Goal: Task Accomplishment & Management: Complete application form

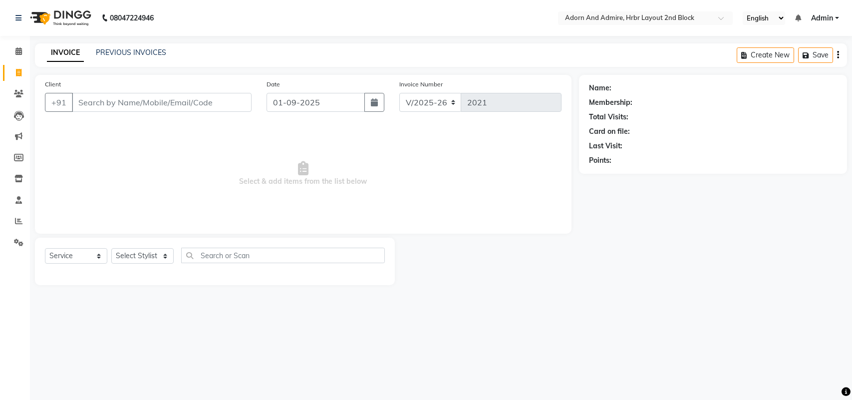
select select "7203"
select select "service"
drag, startPoint x: 18, startPoint y: 72, endPoint x: 23, endPoint y: 78, distance: 7.8
click at [18, 72] on icon at bounding box center [18, 72] width 5 height 7
select select "7203"
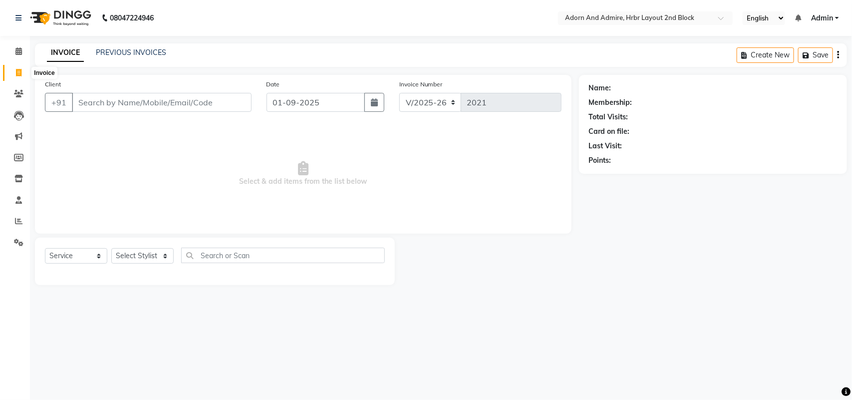
select select "service"
click at [162, 259] on select "Select Stylist" at bounding box center [142, 255] width 62 height 15
click at [111, 248] on select "Select Stylist" at bounding box center [142, 255] width 62 height 15
click at [147, 253] on select "Select Stylist" at bounding box center [142, 255] width 62 height 15
click at [147, 254] on select "Select Stylist" at bounding box center [142, 255] width 62 height 15
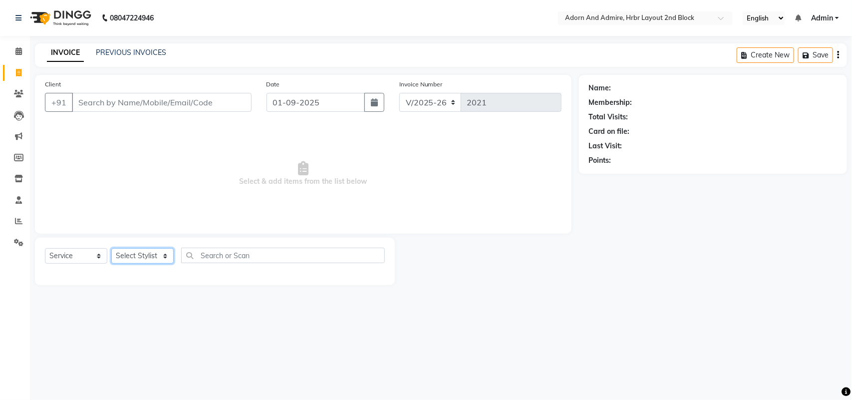
click at [147, 254] on select "Select Stylist" at bounding box center [142, 255] width 62 height 15
drag, startPoint x: 13, startPoint y: 76, endPoint x: 20, endPoint y: 73, distance: 8.1
click at [13, 76] on span at bounding box center [18, 72] width 17 height 11
select select "service"
type input "2021"
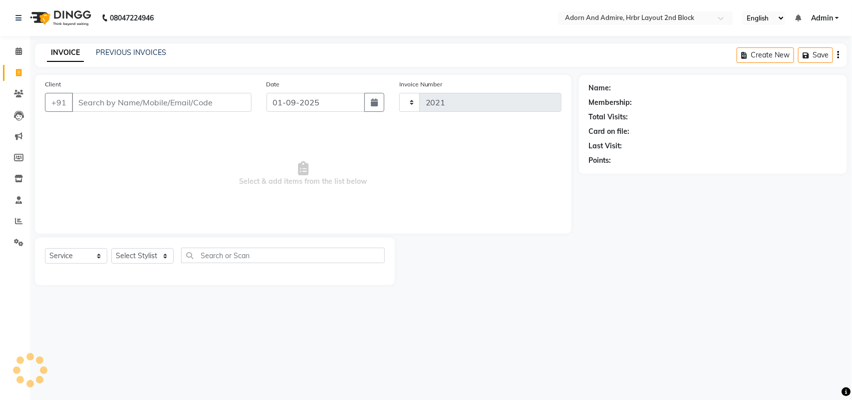
select select "7203"
click at [145, 258] on select "Select Stylist" at bounding box center [142, 255] width 62 height 15
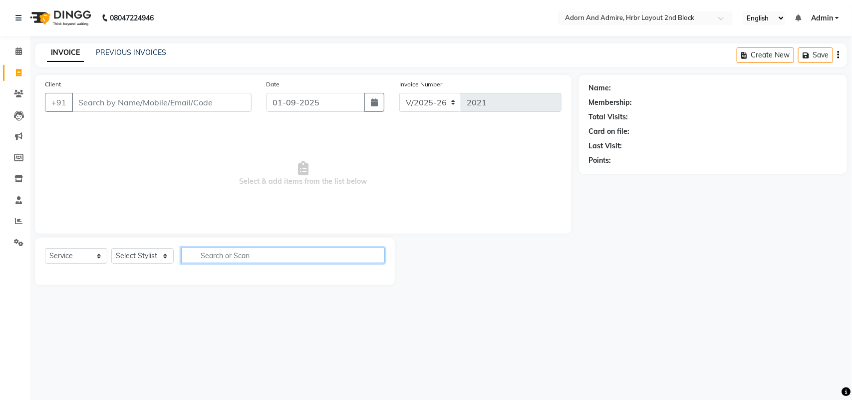
click at [237, 252] on input "text" at bounding box center [283, 254] width 204 height 15
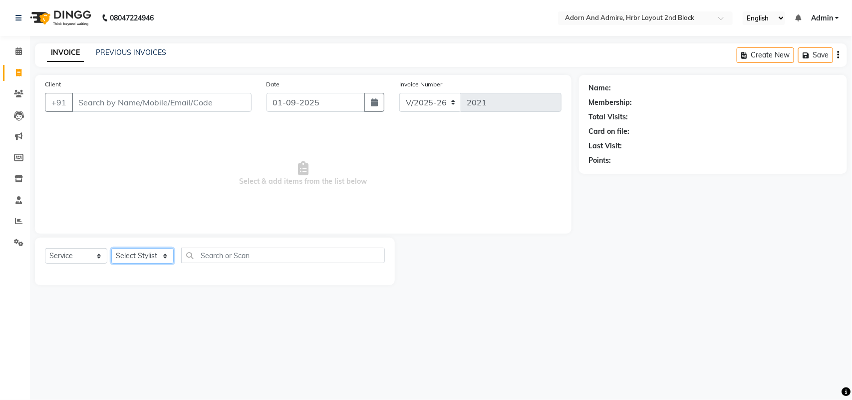
click at [116, 250] on select "Select Stylist ajay [PERSON_NAME] [PERSON_NAME] [PERSON_NAME] [PERSON_NAME] [PE…" at bounding box center [142, 255] width 62 height 15
select select "61576"
click at [111, 248] on select "Select Stylist ajay [PERSON_NAME] [PERSON_NAME] [PERSON_NAME] [PERSON_NAME] [PE…" at bounding box center [142, 255] width 62 height 15
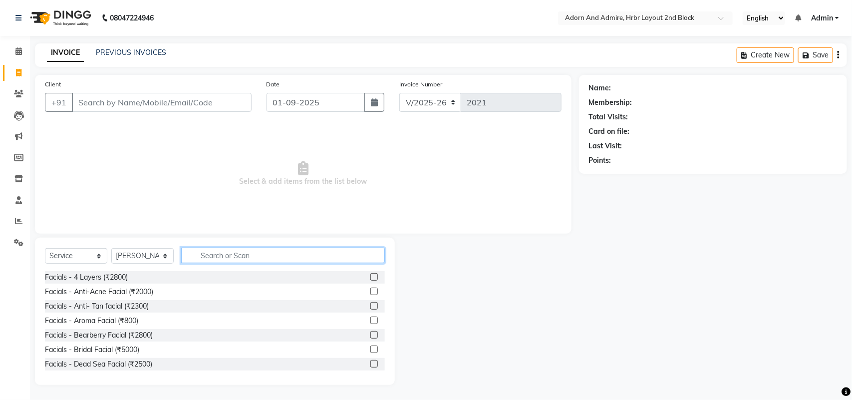
click at [200, 257] on input "text" at bounding box center [283, 254] width 204 height 15
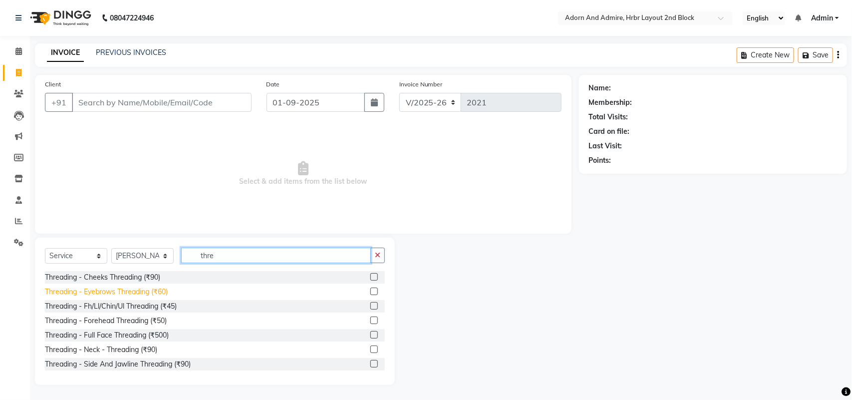
type input "thre"
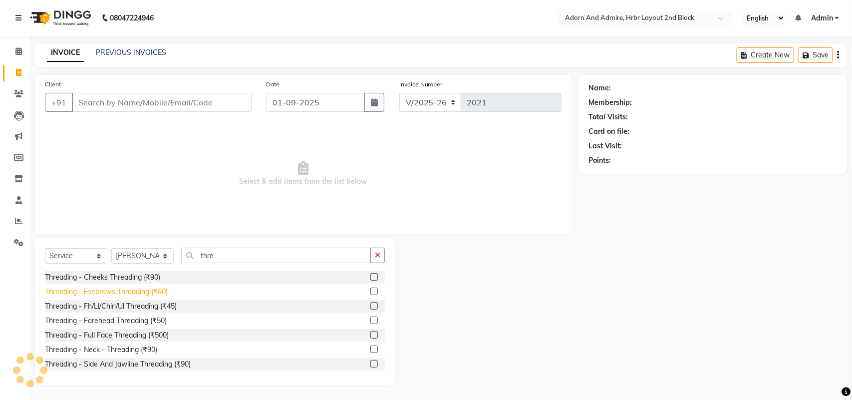
drag, startPoint x: 140, startPoint y: 293, endPoint x: 168, endPoint y: 247, distance: 53.7
click at [141, 292] on div "Threading - Eyebrows Threading (₹60)" at bounding box center [106, 291] width 123 height 10
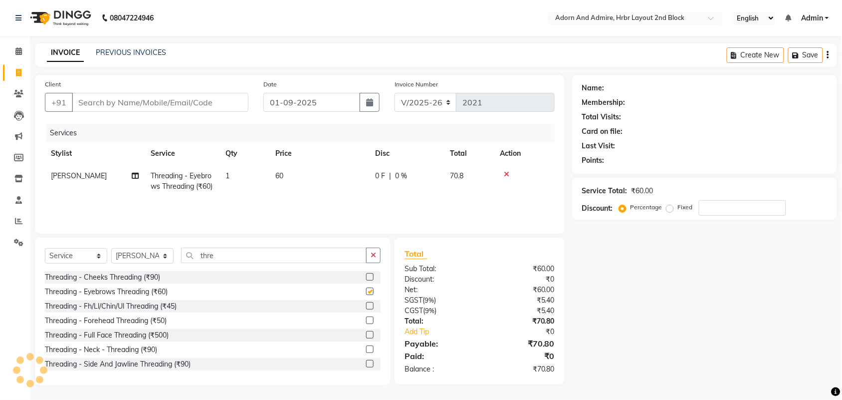
checkbox input "false"
click at [173, 106] on input "Client" at bounding box center [160, 102] width 177 height 19
type input "8"
type input "0"
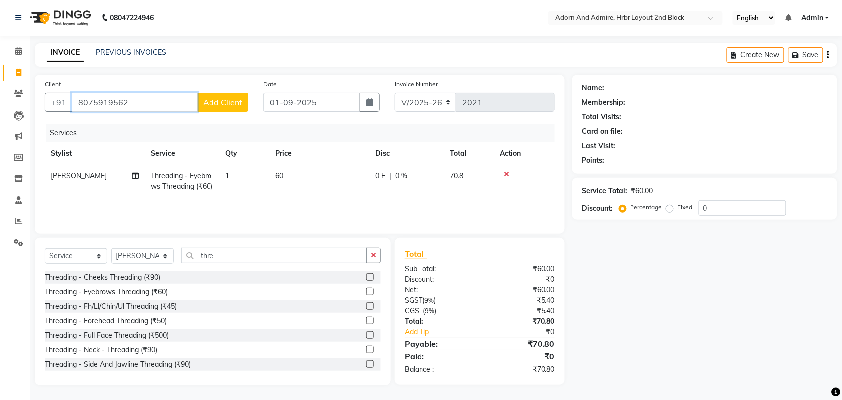
type input "8075919562"
click at [213, 103] on span "Add Client" at bounding box center [222, 102] width 39 height 10
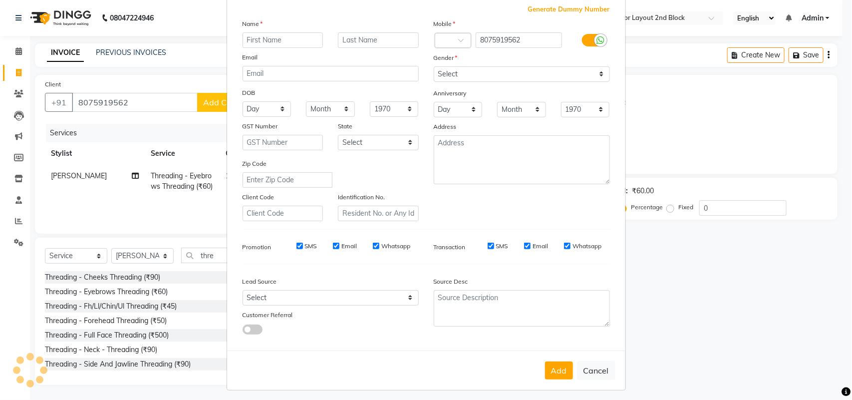
scroll to position [57, 0]
click at [269, 37] on input "text" at bounding box center [282, 38] width 81 height 15
type input "lakmi"
click at [480, 74] on select "Select [DEMOGRAPHIC_DATA] [DEMOGRAPHIC_DATA] Other Prefer Not To Say" at bounding box center [522, 72] width 176 height 15
select select "[DEMOGRAPHIC_DATA]"
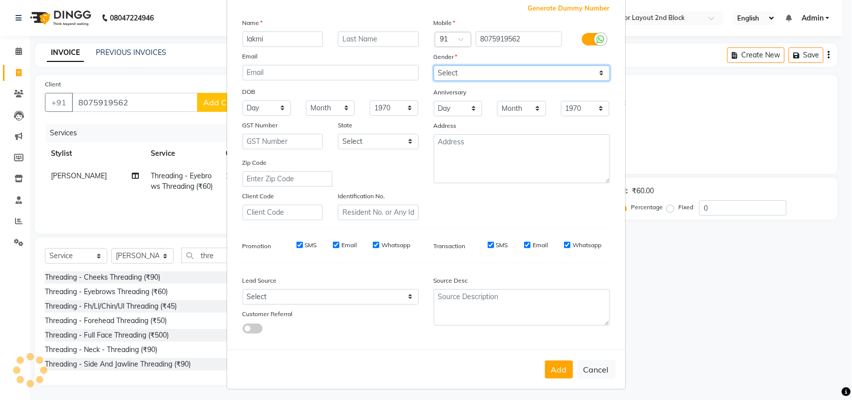
click at [434, 65] on select "Select [DEMOGRAPHIC_DATA] [DEMOGRAPHIC_DATA] Other Prefer Not To Say" at bounding box center [522, 72] width 176 height 15
drag, startPoint x: 555, startPoint y: 363, endPoint x: 557, endPoint y: 358, distance: 5.4
click at [555, 363] on button "Add" at bounding box center [559, 369] width 28 height 18
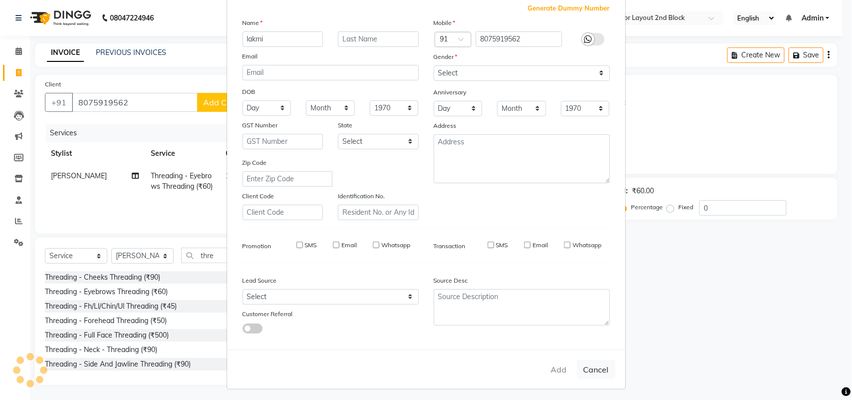
select select
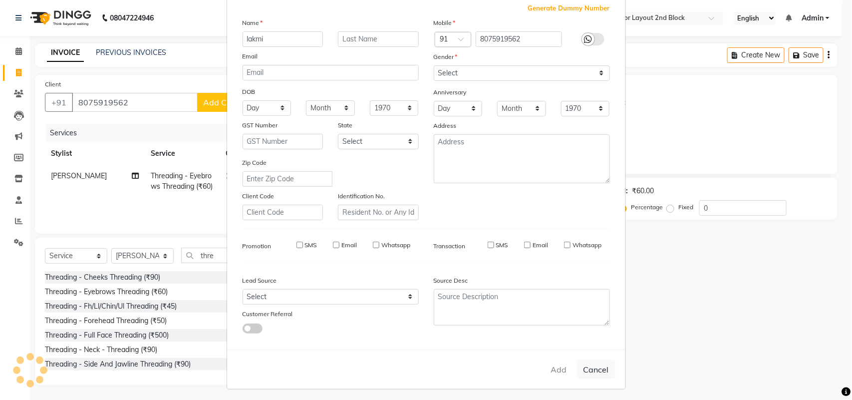
select select
checkbox input "false"
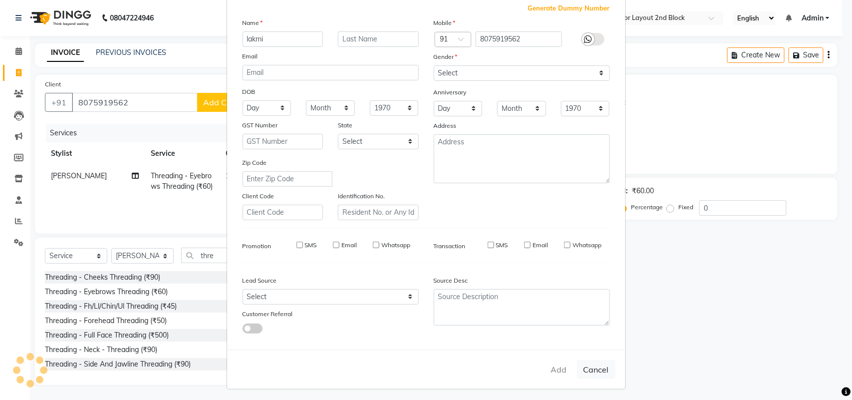
checkbox input "false"
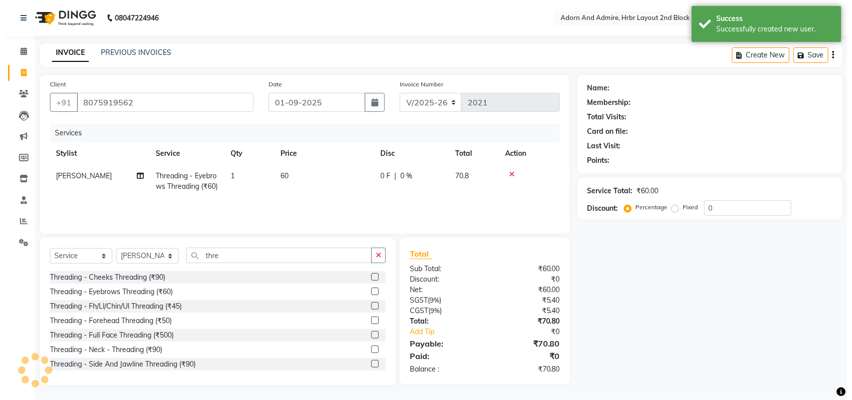
scroll to position [1, 0]
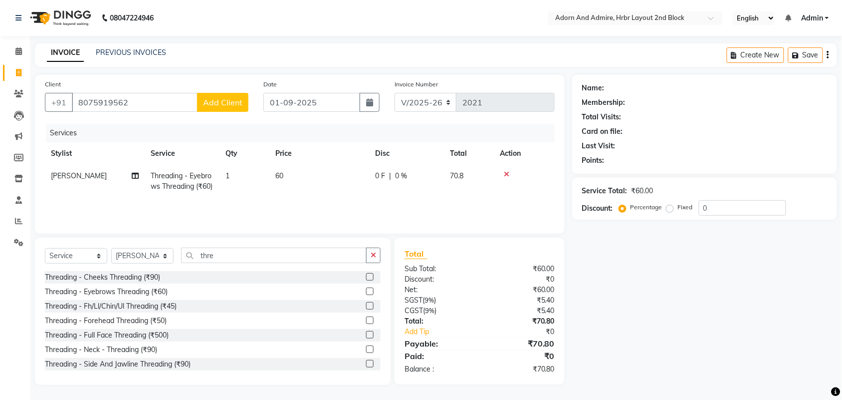
click at [237, 103] on span "Add Client" at bounding box center [222, 102] width 39 height 10
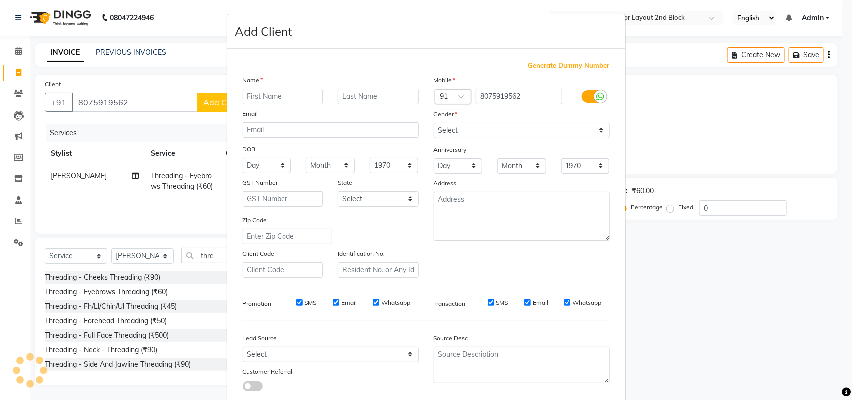
click at [279, 97] on input "text" at bounding box center [282, 96] width 81 height 15
type input "laksmi"
drag, startPoint x: 471, startPoint y: 122, endPoint x: 472, endPoint y: 137, distance: 15.0
click at [472, 137] on select "Select [DEMOGRAPHIC_DATA] [DEMOGRAPHIC_DATA] Other Prefer Not To Say" at bounding box center [522, 130] width 176 height 15
select select "[DEMOGRAPHIC_DATA]"
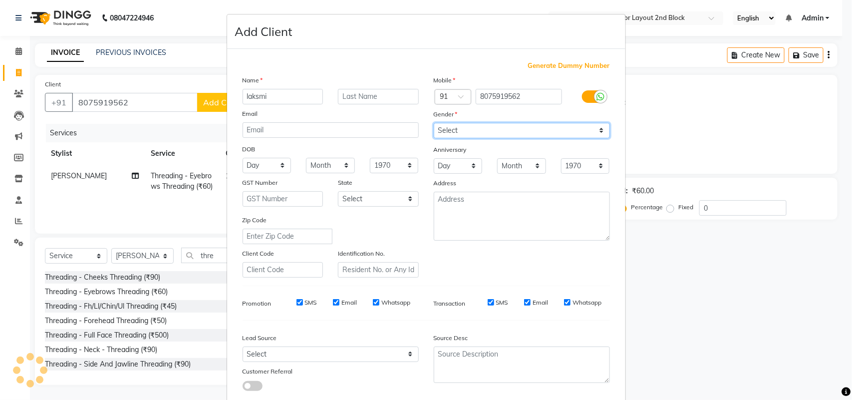
click at [434, 123] on select "Select [DEMOGRAPHIC_DATA] [DEMOGRAPHIC_DATA] Other Prefer Not To Say" at bounding box center [522, 130] width 176 height 15
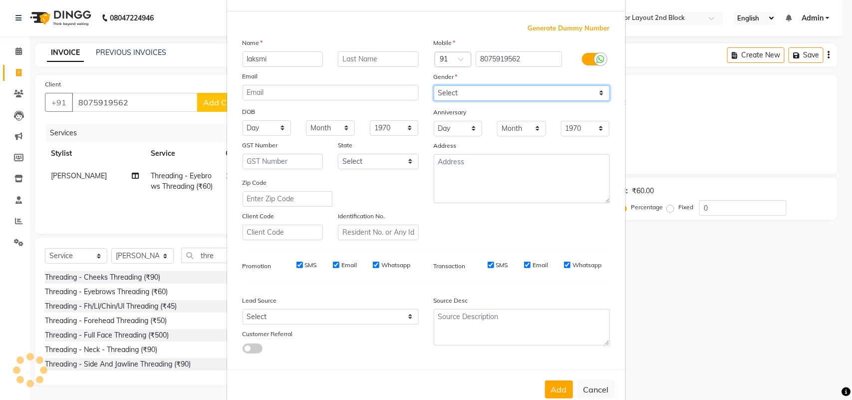
scroll to position [57, 0]
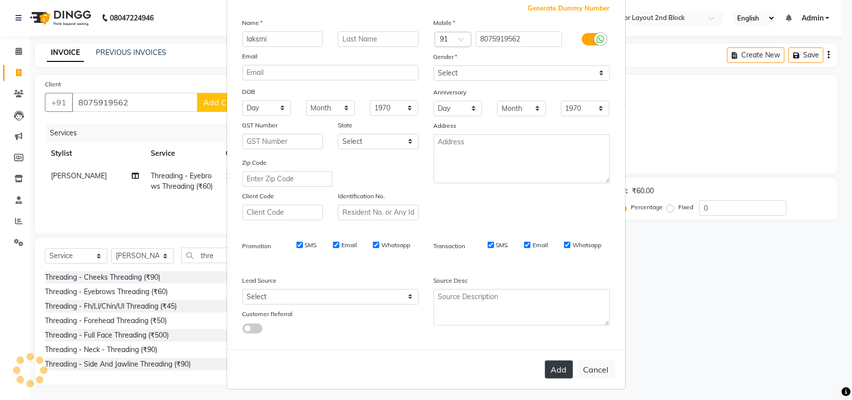
click at [559, 363] on button "Add" at bounding box center [559, 369] width 28 height 18
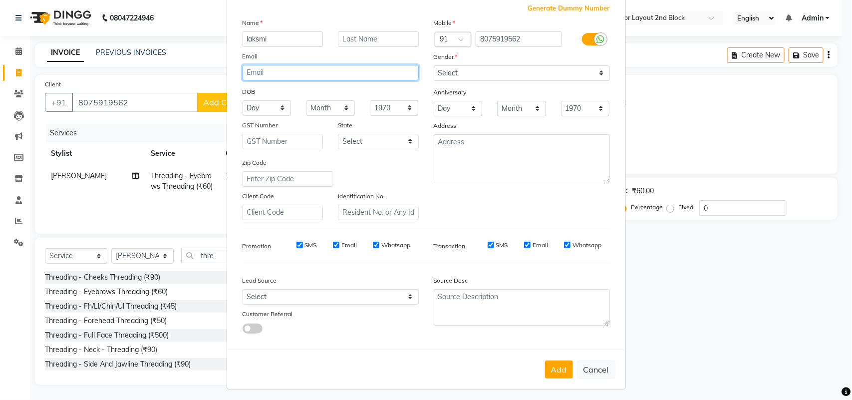
click at [282, 71] on input "email" at bounding box center [330, 72] width 176 height 15
drag, startPoint x: 10, startPoint y: 56, endPoint x: 11, endPoint y: 64, distance: 8.0
click at [11, 63] on ngb-modal-window "Add Client Generate Dummy Number Name laksmi Email DOB Day 01 02 03 04 05 06 07…" at bounding box center [426, 200] width 852 height 400
click at [11, 64] on ngb-modal-window "Add Client Generate Dummy Number Name laksmi Email DOB Day 01 02 03 04 05 06 07…" at bounding box center [426, 200] width 852 height 400
drag, startPoint x: 594, startPoint y: 365, endPoint x: 588, endPoint y: 365, distance: 6.0
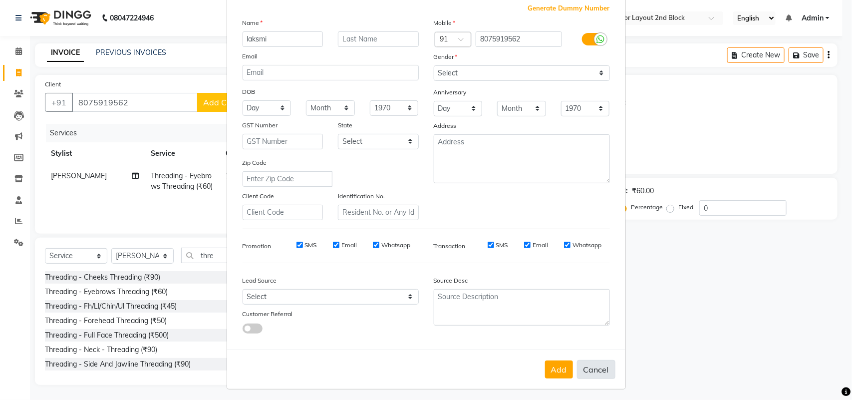
click at [593, 365] on button "Cancel" at bounding box center [596, 369] width 38 height 19
select select
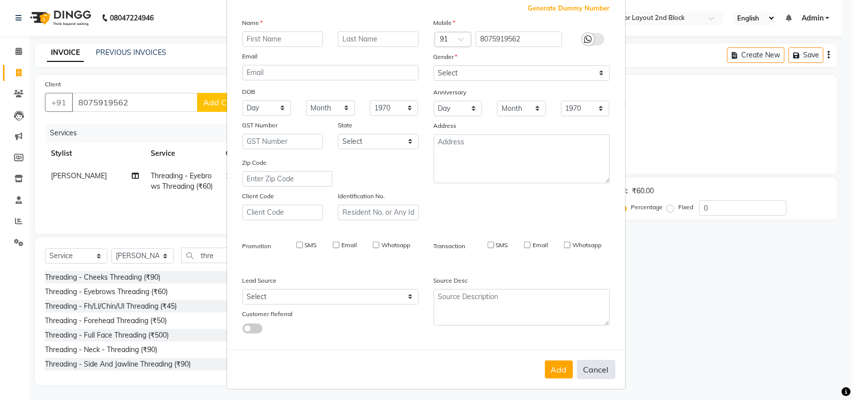
select select
checkbox input "false"
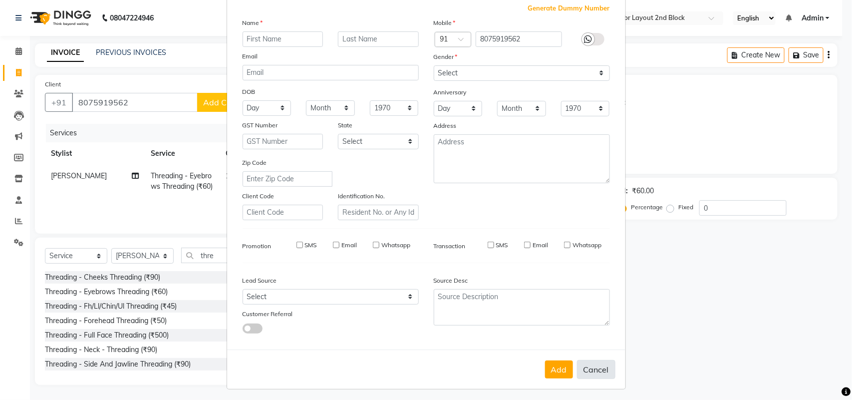
checkbox input "false"
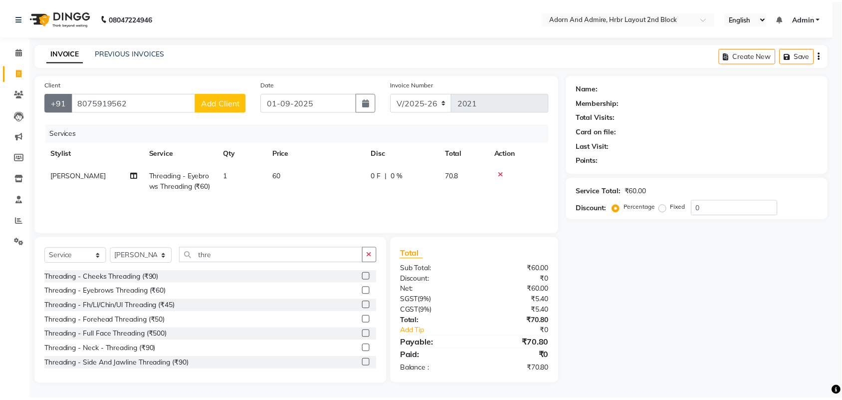
scroll to position [0, 0]
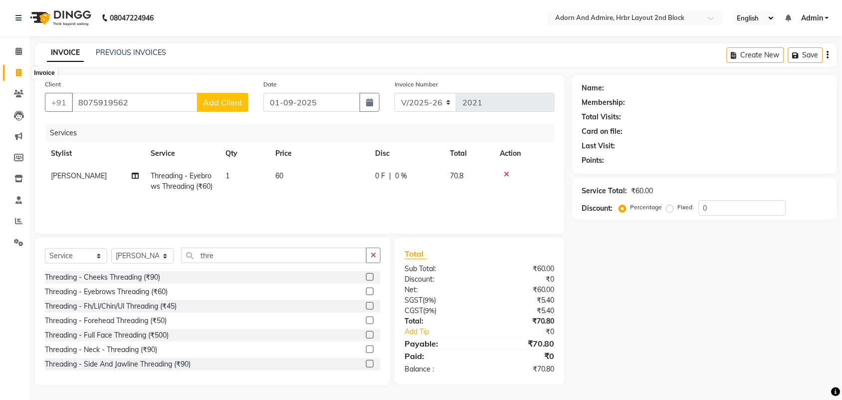
click at [12, 67] on span at bounding box center [18, 72] width 17 height 11
select select "service"
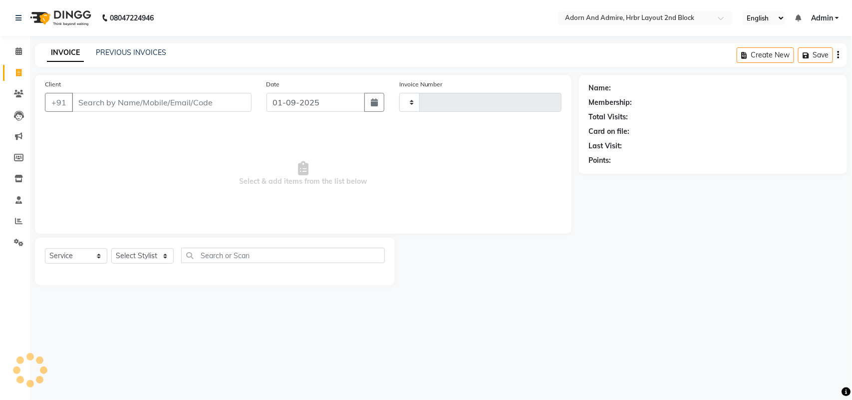
type input "2021"
select select "7203"
click at [137, 100] on input "Client" at bounding box center [162, 102] width 180 height 19
click at [135, 271] on div at bounding box center [215, 273] width 340 height 4
click at [138, 260] on select "Select Stylist ajay [PERSON_NAME] [PERSON_NAME] [PERSON_NAME] [PERSON_NAME] [PE…" at bounding box center [142, 255] width 62 height 15
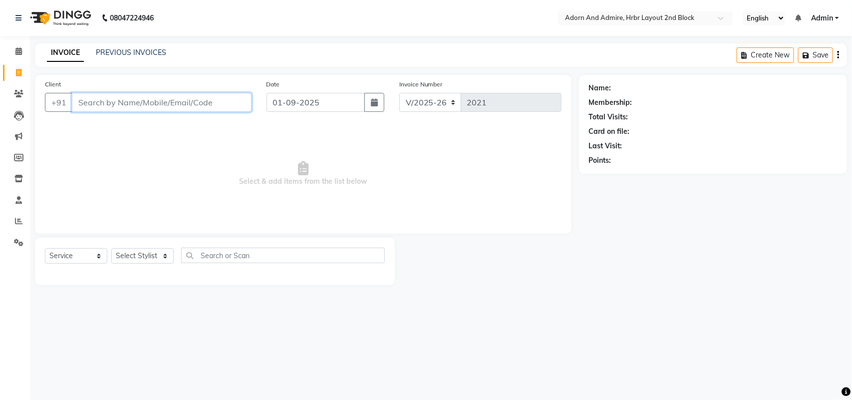
click at [93, 100] on input "Client" at bounding box center [162, 102] width 180 height 19
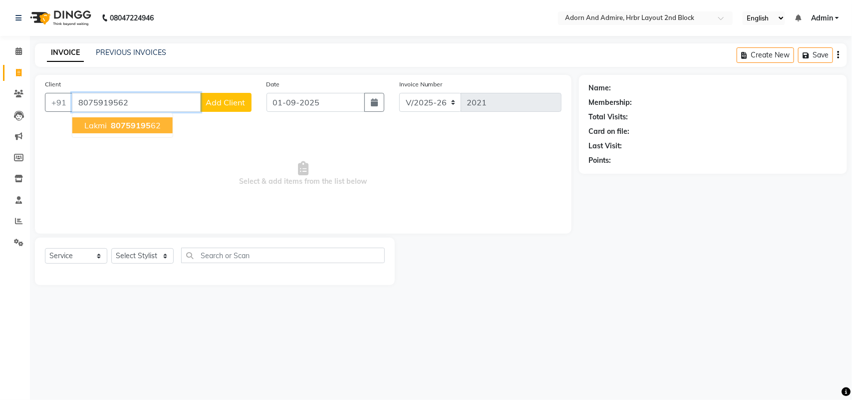
type input "8075919562"
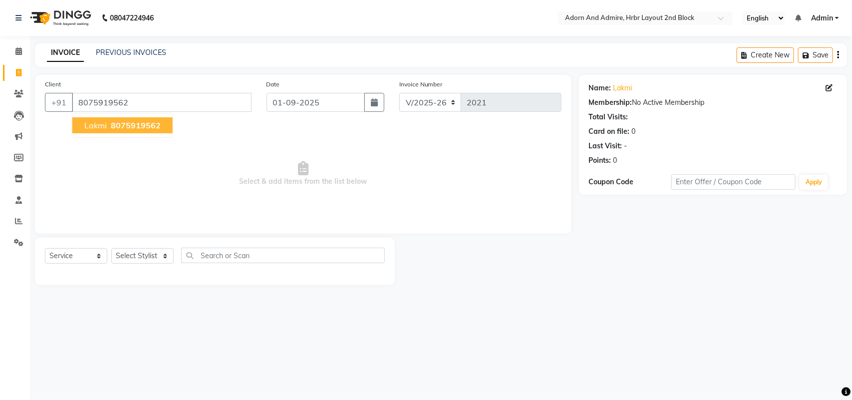
click at [120, 127] on span "8075919562" at bounding box center [136, 125] width 50 height 10
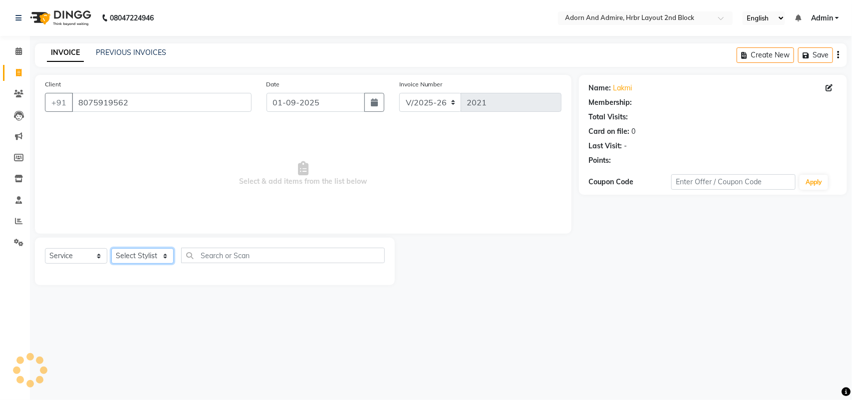
drag, startPoint x: 158, startPoint y: 249, endPoint x: 155, endPoint y: 255, distance: 6.5
click at [156, 253] on select "Select Stylist ajay [PERSON_NAME] [PERSON_NAME] [PERSON_NAME] [PERSON_NAME] [PE…" at bounding box center [142, 255] width 62 height 15
select select "61576"
click at [111, 248] on select "Select Stylist ajay [PERSON_NAME] [PERSON_NAME] [PERSON_NAME] [PERSON_NAME] [PE…" at bounding box center [142, 255] width 62 height 15
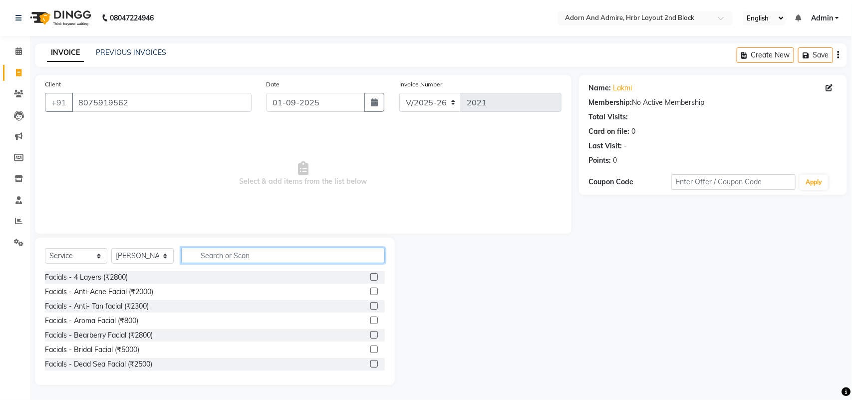
click at [231, 250] on input "text" at bounding box center [283, 254] width 204 height 15
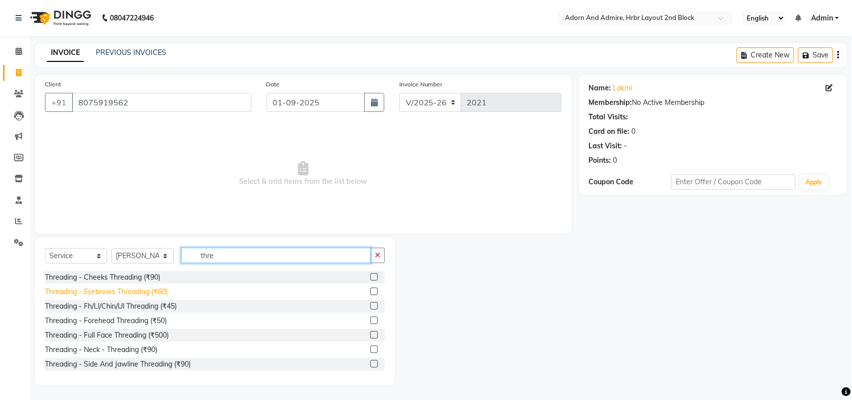
type input "thre"
click at [149, 293] on div "Threading - Eyebrows Threading (₹60)" at bounding box center [106, 291] width 123 height 10
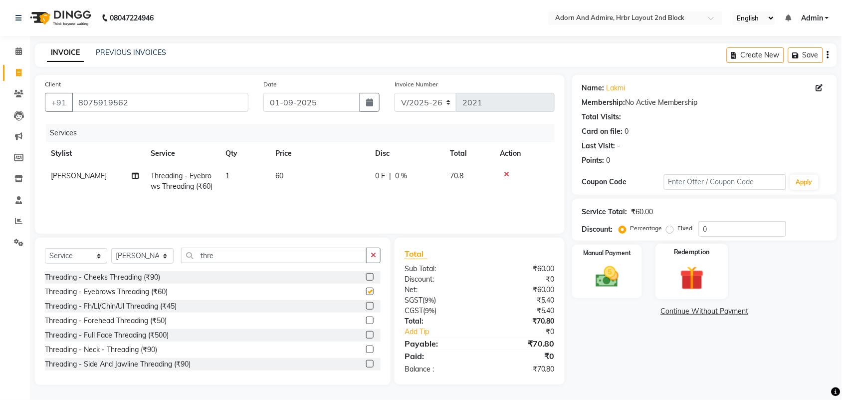
checkbox input "false"
drag, startPoint x: 591, startPoint y: 270, endPoint x: 596, endPoint y: 272, distance: 5.4
click at [592, 270] on img at bounding box center [607, 276] width 39 height 27
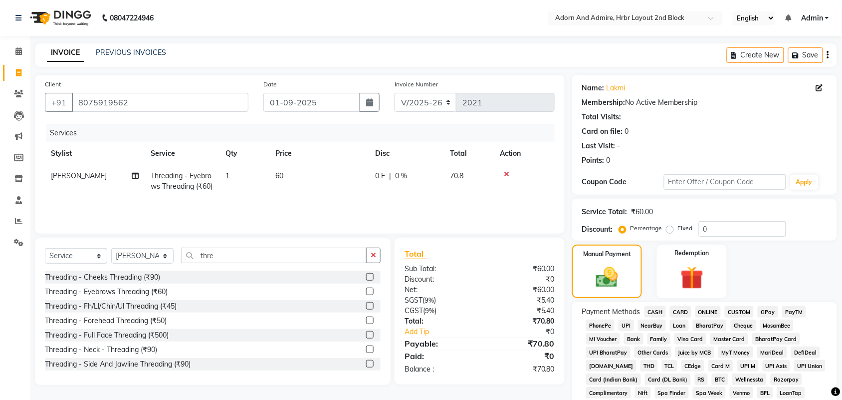
drag, startPoint x: 769, startPoint y: 301, endPoint x: 769, endPoint y: 308, distance: 7.5
click at [768, 303] on div "Name: Lakmi Membership: No Active Membership Total Visits: Card on file: 0 Last…" at bounding box center [708, 343] width 272 height 536
click at [769, 308] on span "GPay" at bounding box center [768, 311] width 20 height 11
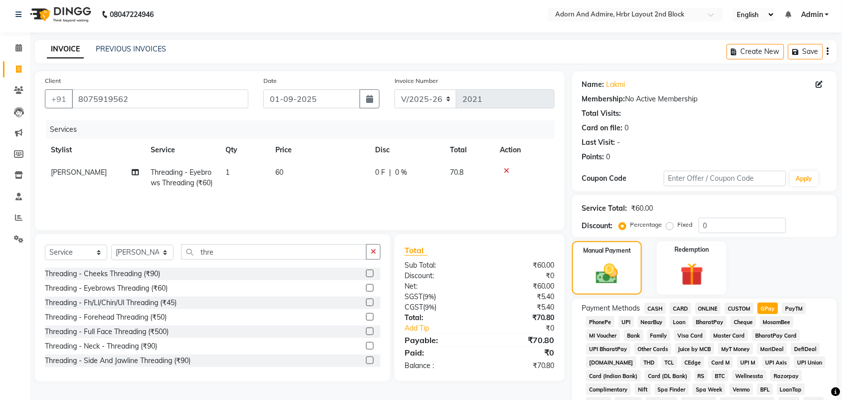
scroll to position [278, 0]
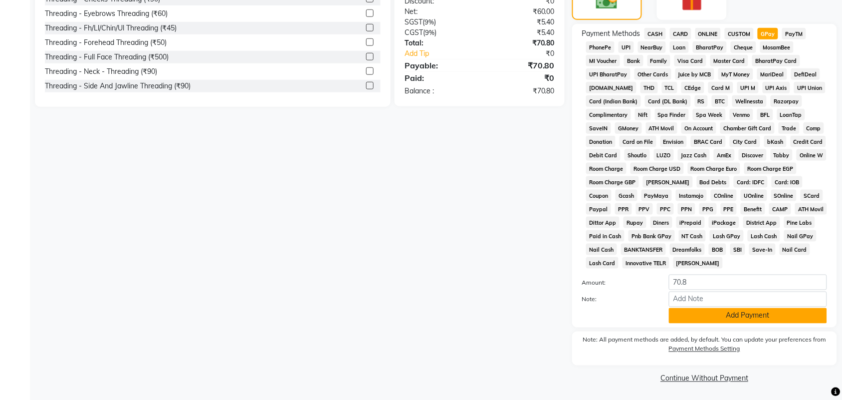
click at [724, 319] on button "Add Payment" at bounding box center [748, 315] width 158 height 15
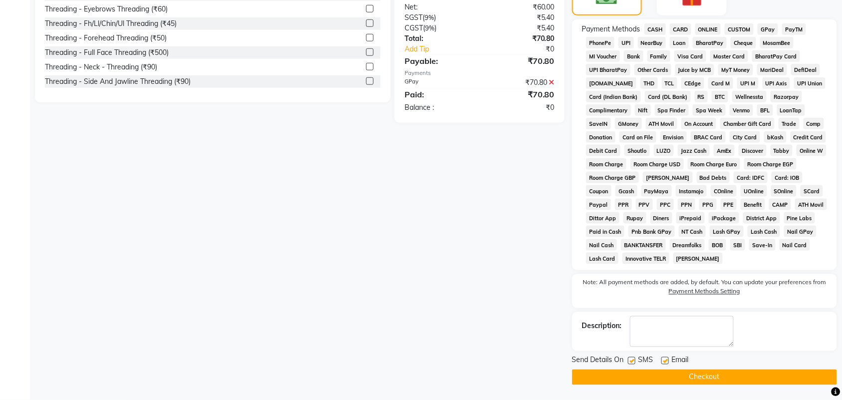
click at [710, 375] on button "Checkout" at bounding box center [704, 376] width 265 height 15
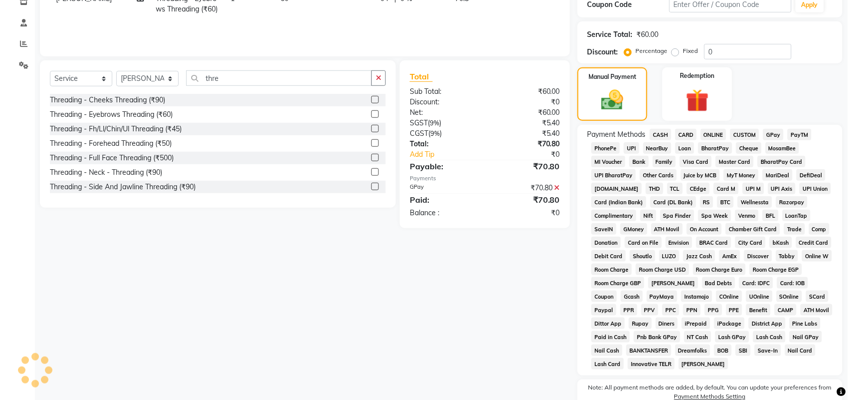
scroll to position [0, 0]
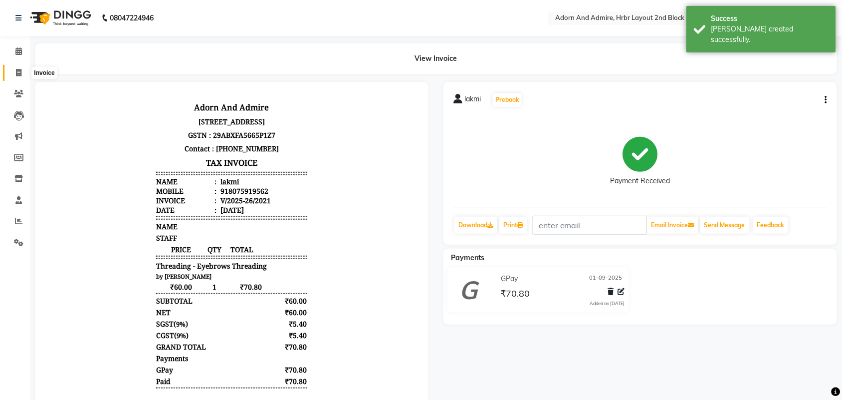
click at [21, 75] on span at bounding box center [18, 72] width 17 height 11
select select "7203"
select select "service"
